Goal: Transaction & Acquisition: Purchase product/service

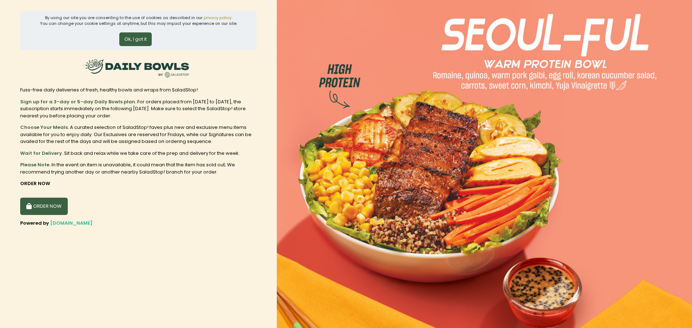
click at [42, 210] on button "ORDER NOW" at bounding box center [44, 206] width 48 height 17
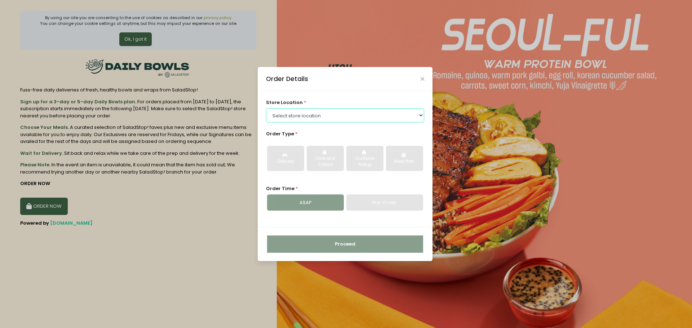
click at [374, 117] on select "Select store location [GEOGRAPHIC_DATA] [PERSON_NAME][GEOGRAPHIC_DATA] [GEOGRAP…" at bounding box center [345, 115] width 158 height 14
select select "6216e554a1873057bf703a14"
click at [266, 108] on select "Select store location [GEOGRAPHIC_DATA] [PERSON_NAME][GEOGRAPHIC_DATA] [GEOGRAP…" at bounding box center [345, 115] width 158 height 14
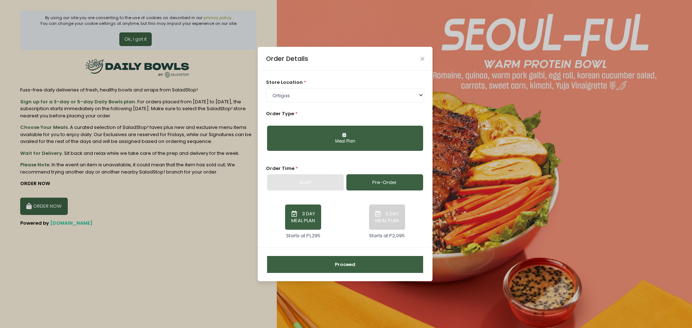
click at [359, 139] on div "Meal Plan" at bounding box center [345, 141] width 146 height 6
click at [383, 216] on button "5 DAY MEAL PLAN" at bounding box center [387, 217] width 36 height 25
click at [319, 183] on div "ASAP" at bounding box center [305, 182] width 77 height 17
click at [310, 191] on div "store location * Select store location [GEOGRAPHIC_DATA] [PERSON_NAME][GEOGRAPH…" at bounding box center [345, 159] width 175 height 176
click at [294, 229] on button "3 DAY MEAL PLAN" at bounding box center [303, 217] width 36 height 25
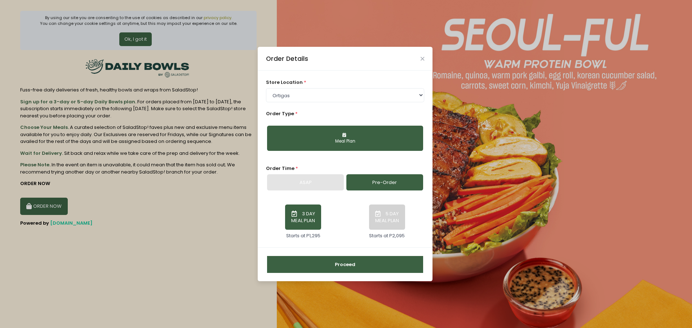
click at [316, 182] on div "ASAP" at bounding box center [305, 182] width 77 height 17
click at [399, 186] on link "Pre-Order" at bounding box center [384, 182] width 77 height 17
click at [376, 218] on button "5 DAY MEAL PLAN" at bounding box center [387, 217] width 36 height 25
click at [343, 264] on button "Proceed" at bounding box center [345, 264] width 156 height 17
